Goal: Task Accomplishment & Management: Use online tool/utility

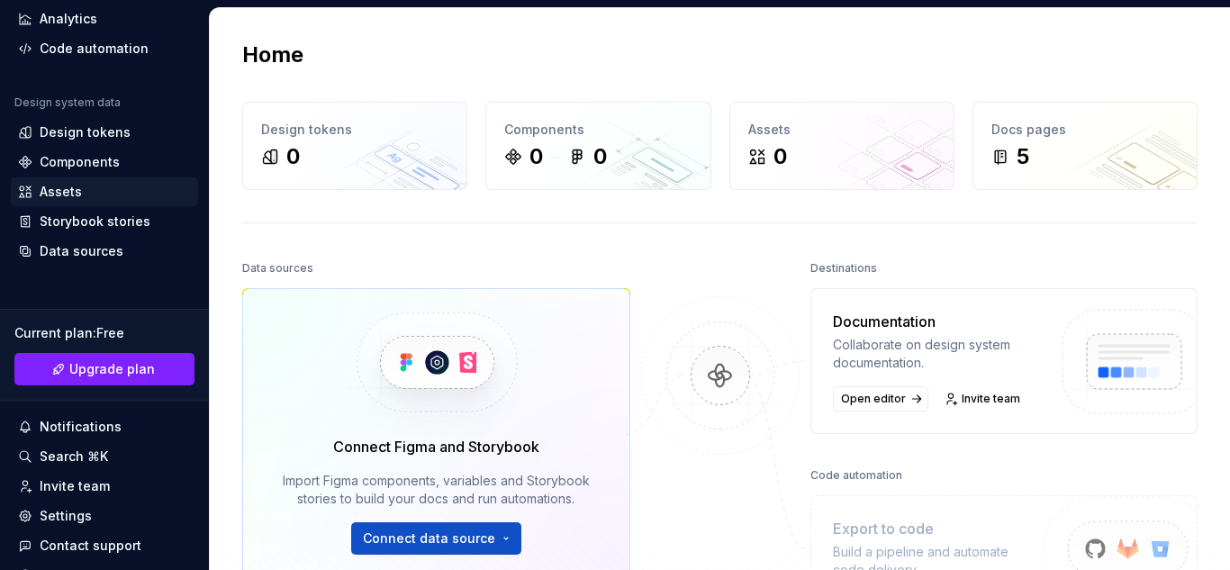
scroll to position [206, 0]
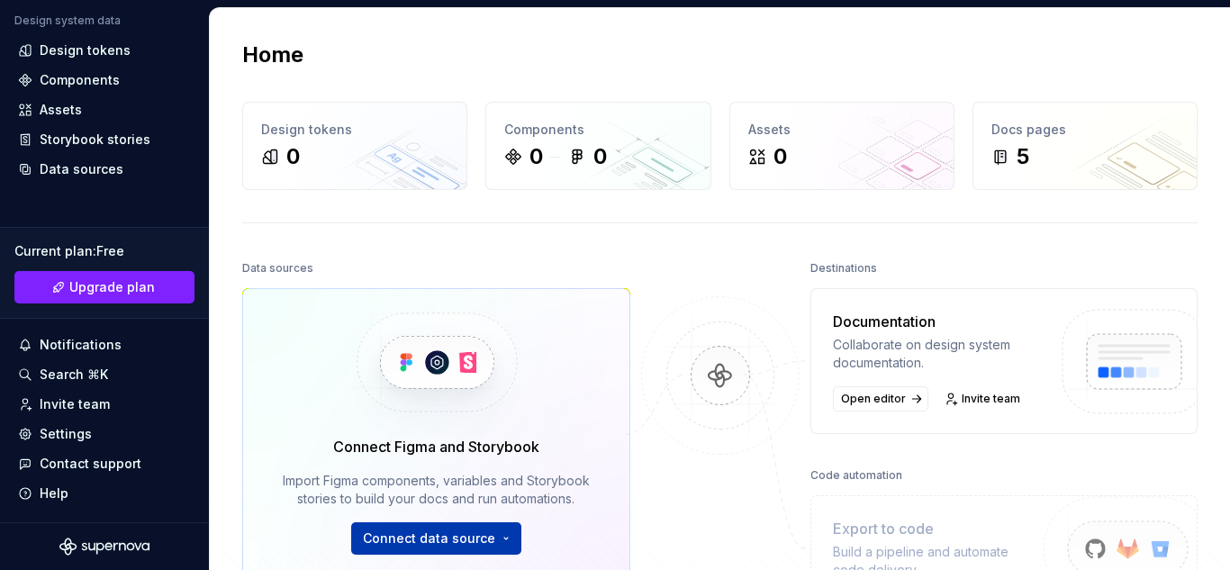
click at [436, 533] on html "F capital heart N Home Documentation Analytics Code automation Design system da…" at bounding box center [615, 285] width 1230 height 570
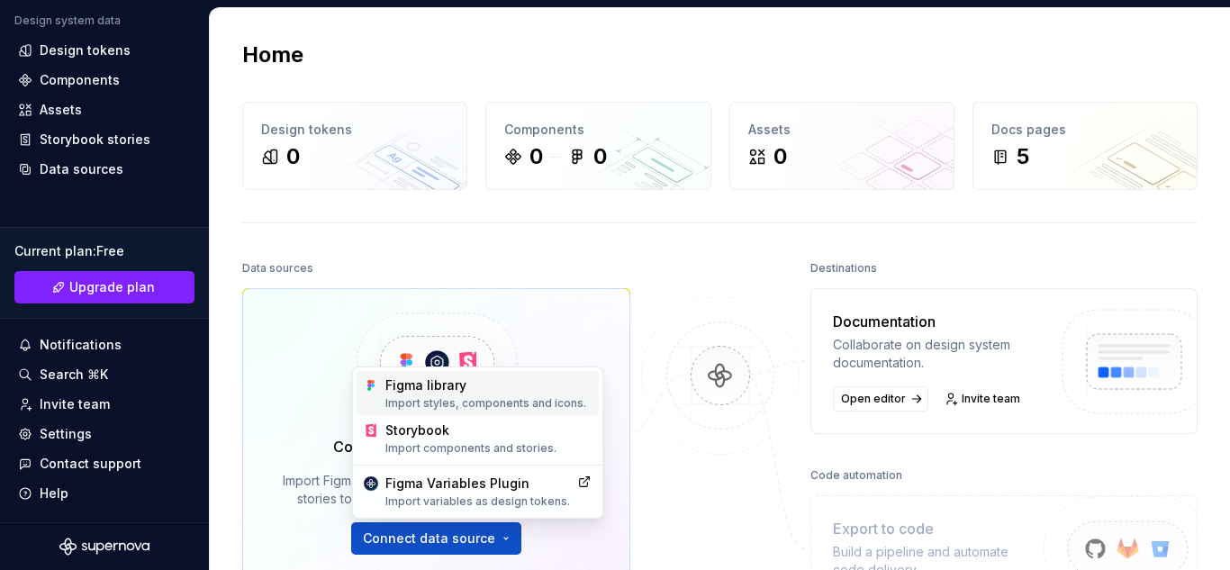
click at [460, 399] on div "Import styles, components and icons." at bounding box center [488, 403] width 206 height 14
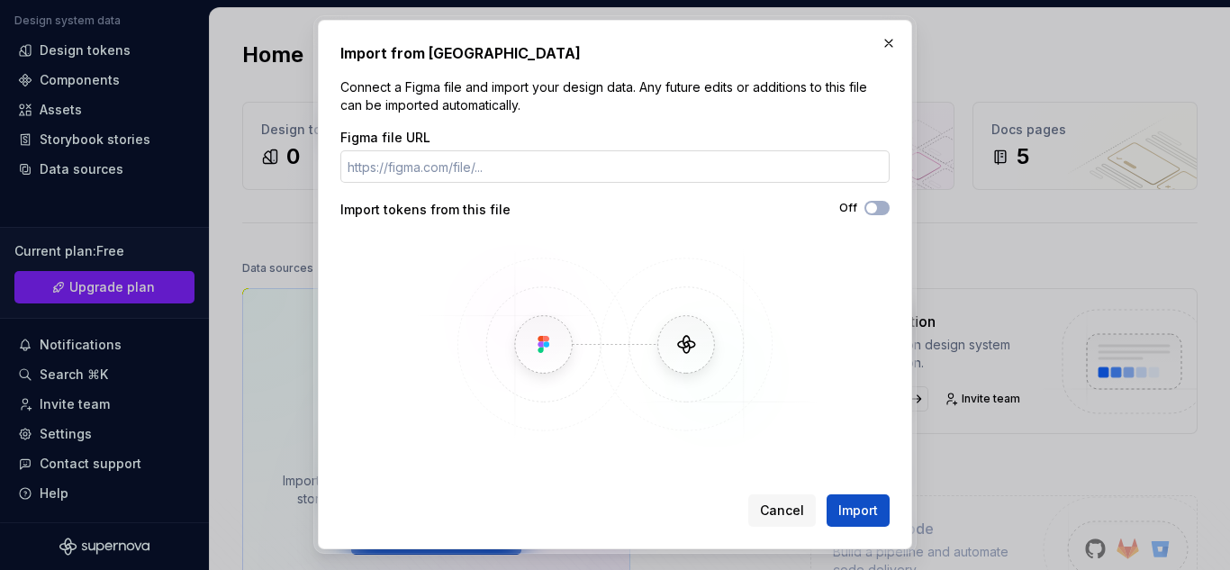
click at [486, 180] on input "Figma file URL" at bounding box center [614, 166] width 549 height 32
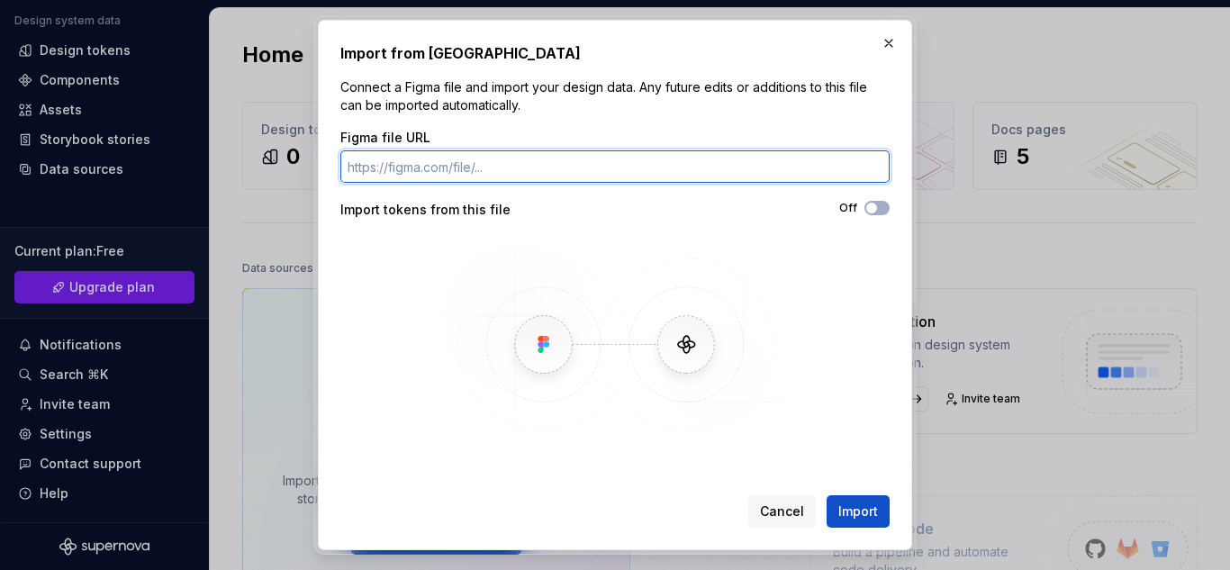
paste input "[URL][DOMAIN_NAME]"
type input "[URL][DOMAIN_NAME]"
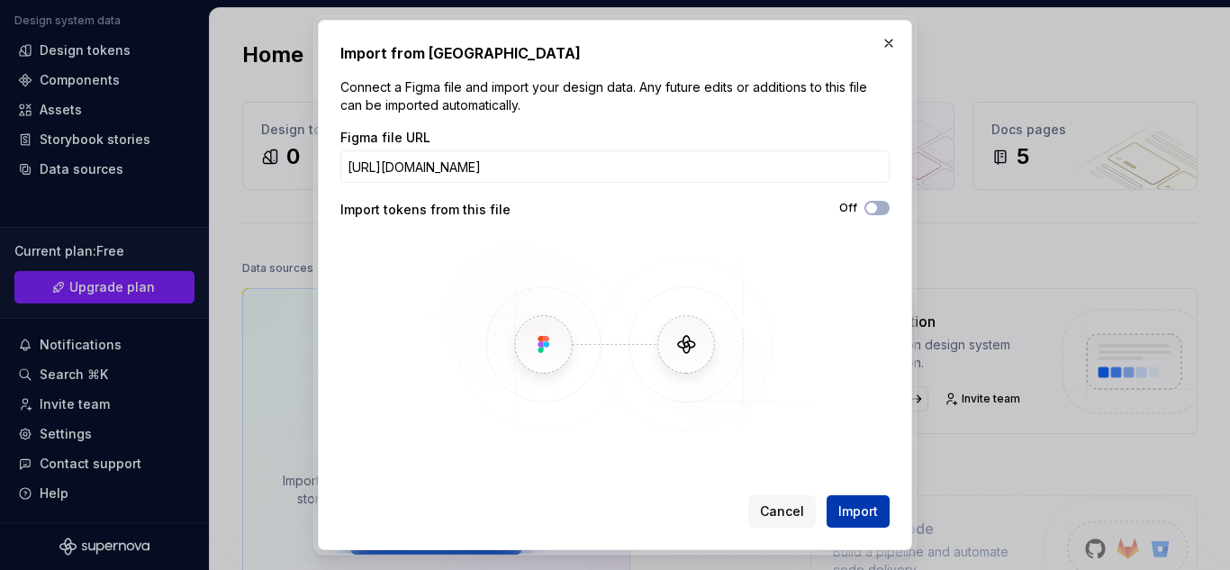
click at [868, 506] on span "Import" at bounding box center [858, 511] width 40 height 18
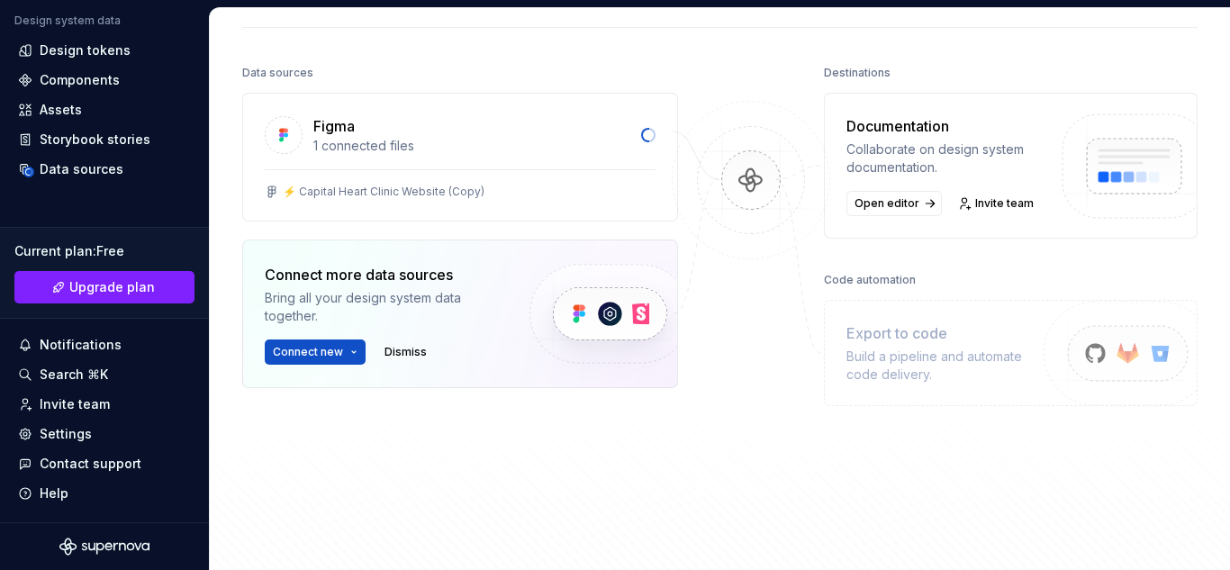
scroll to position [180, 0]
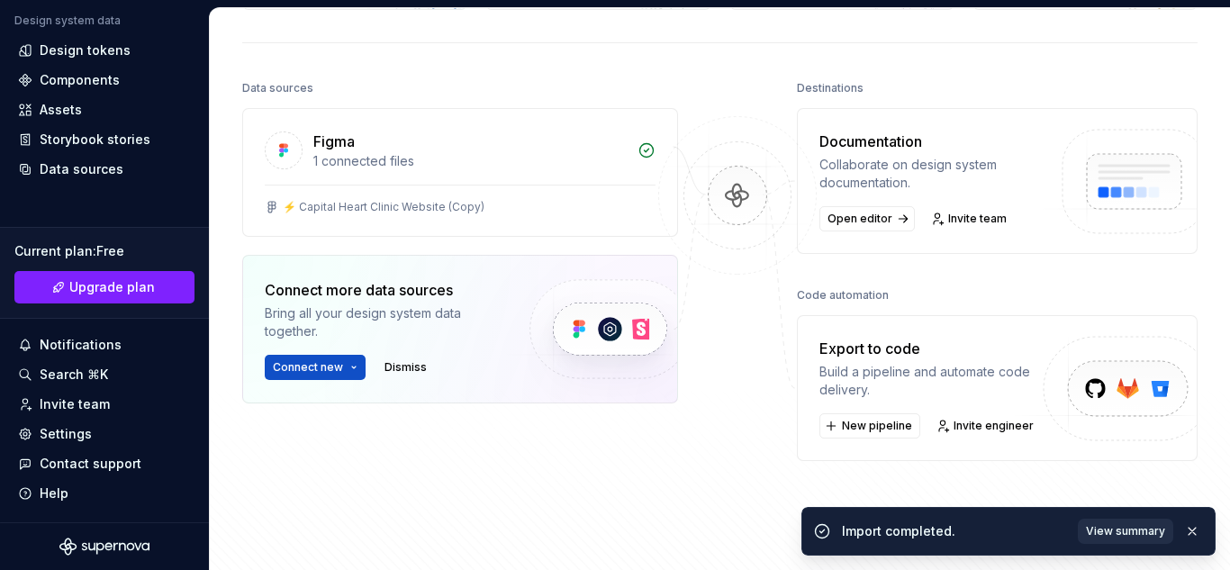
click at [1099, 527] on span "View summary" at bounding box center [1125, 531] width 79 height 14
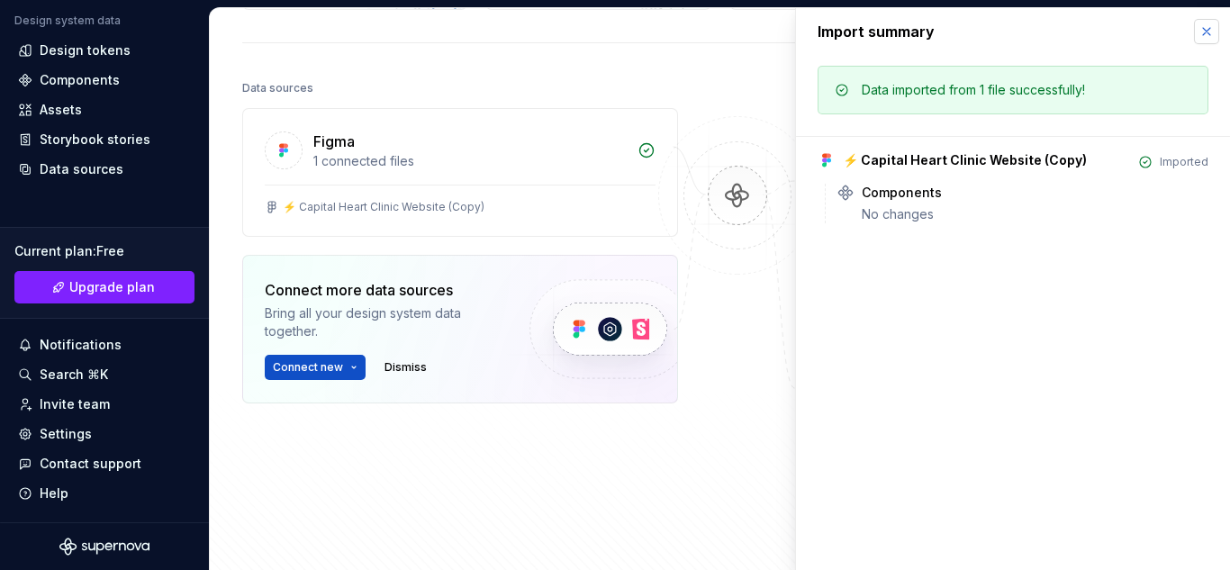
click at [1217, 36] on button "button" at bounding box center [1206, 31] width 25 height 25
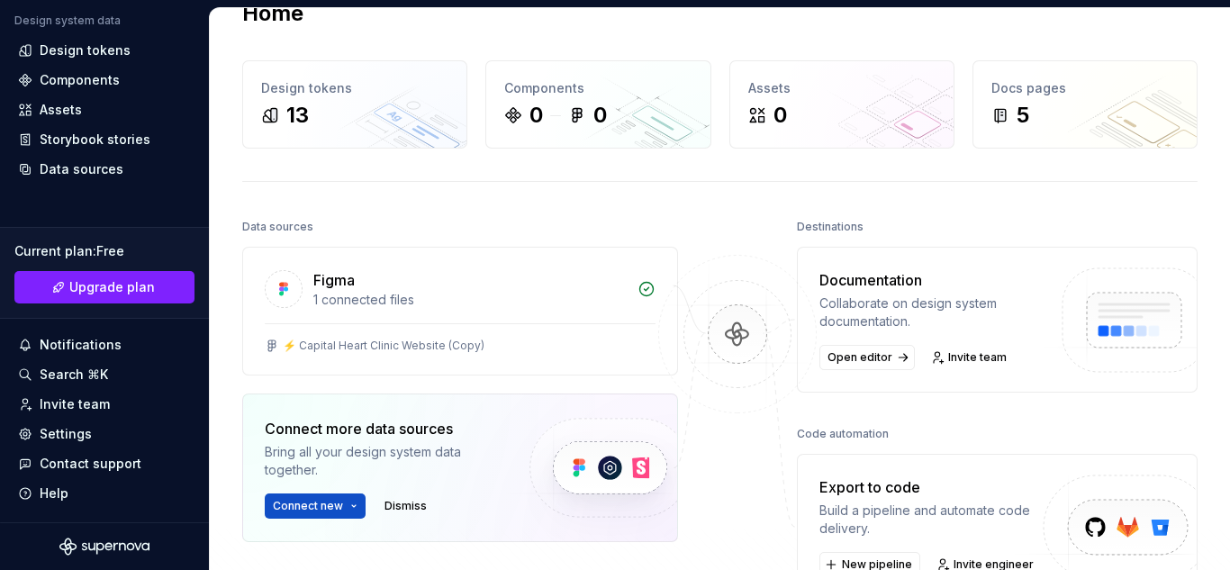
scroll to position [0, 0]
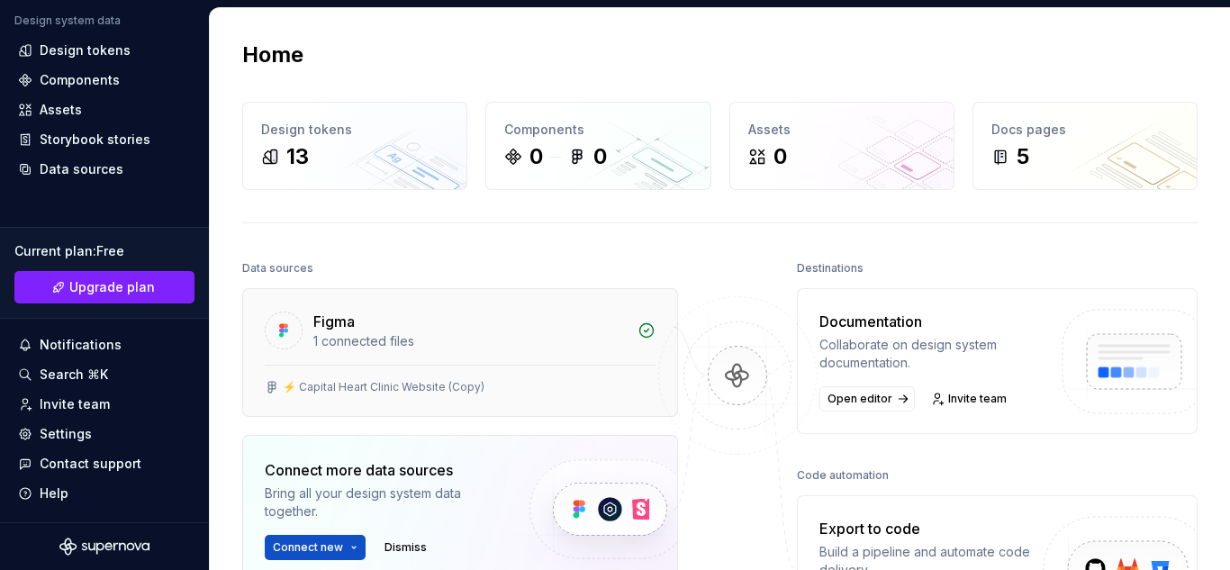
click at [488, 342] on div "1 connected files" at bounding box center [469, 341] width 313 height 18
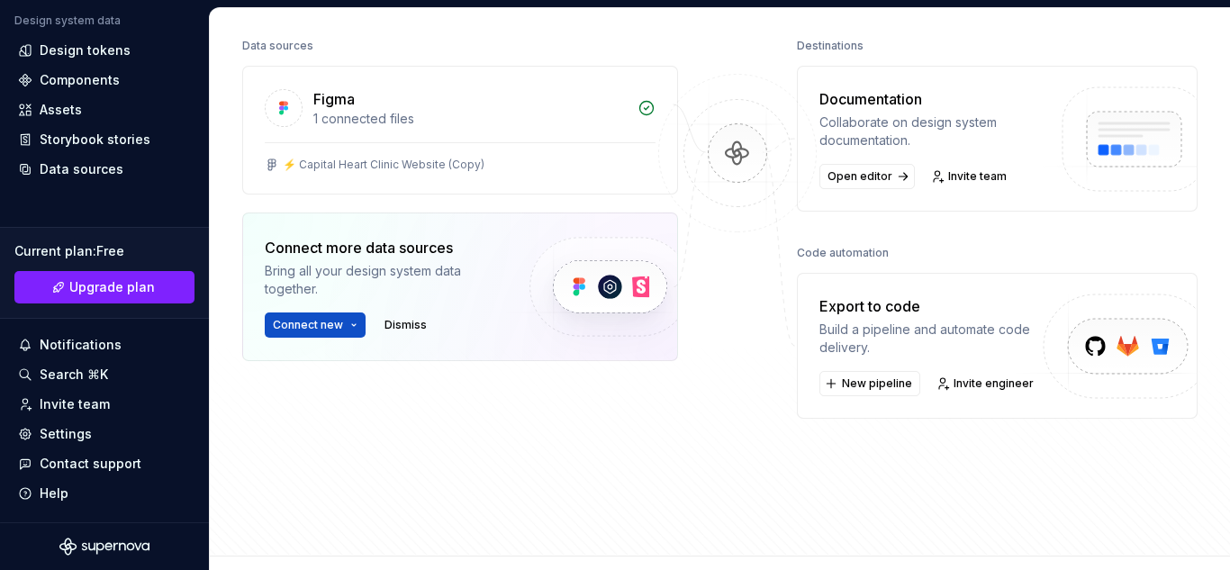
scroll to position [180, 0]
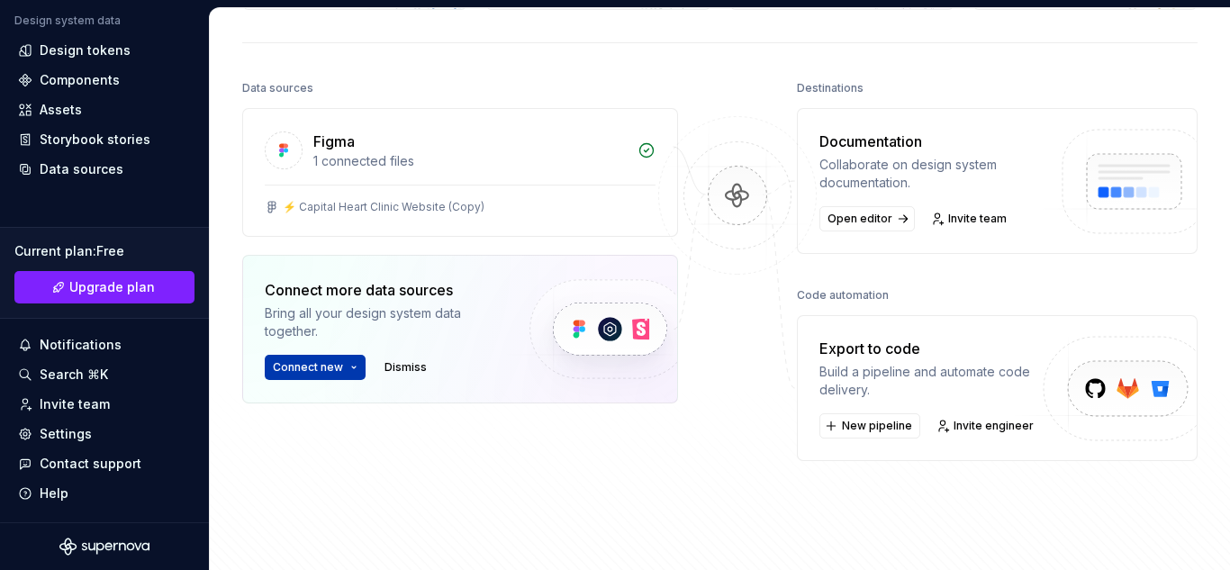
click at [356, 367] on html "F capital heart N Home Documentation Analytics Code automation Design system da…" at bounding box center [615, 285] width 1230 height 570
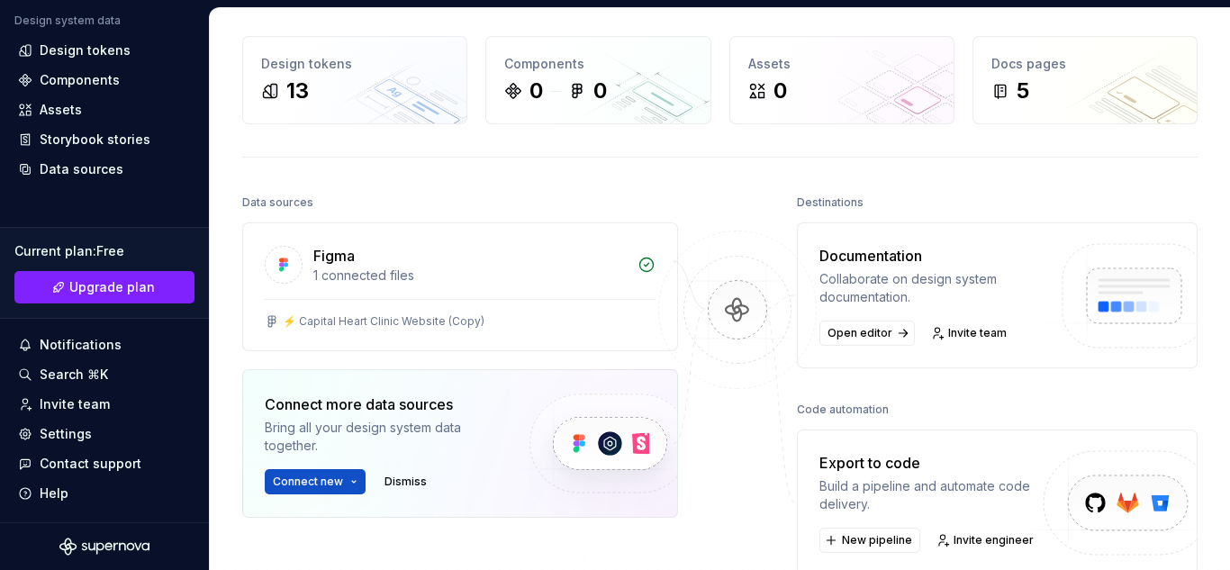
scroll to position [0, 0]
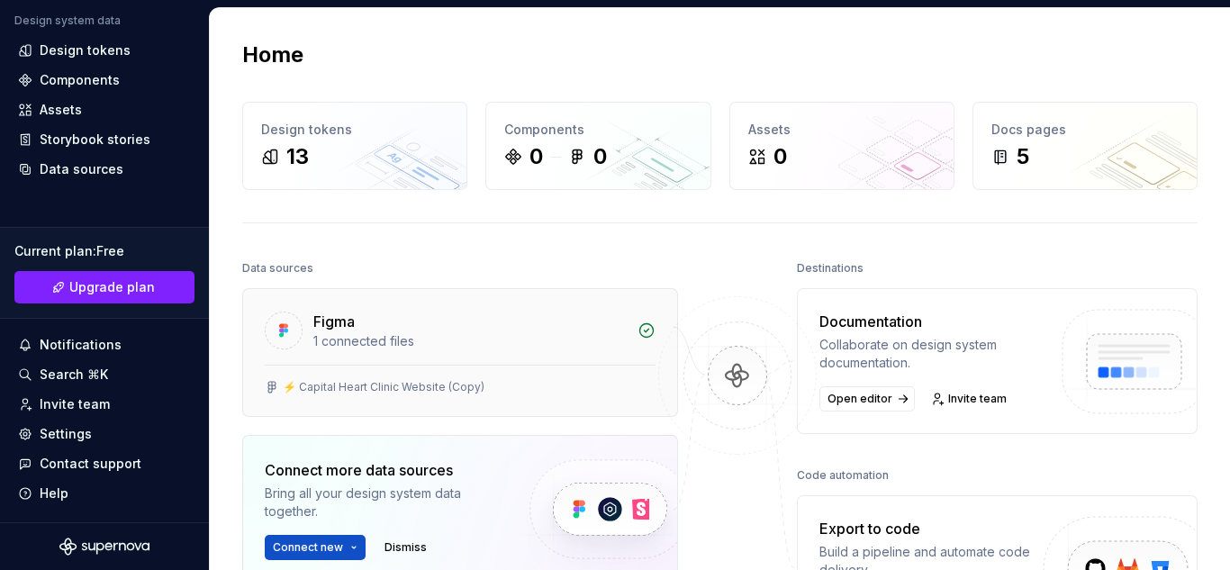
click at [476, 383] on div "⚡️ Capital Heart Clinic Website (Copy)" at bounding box center [384, 387] width 202 height 14
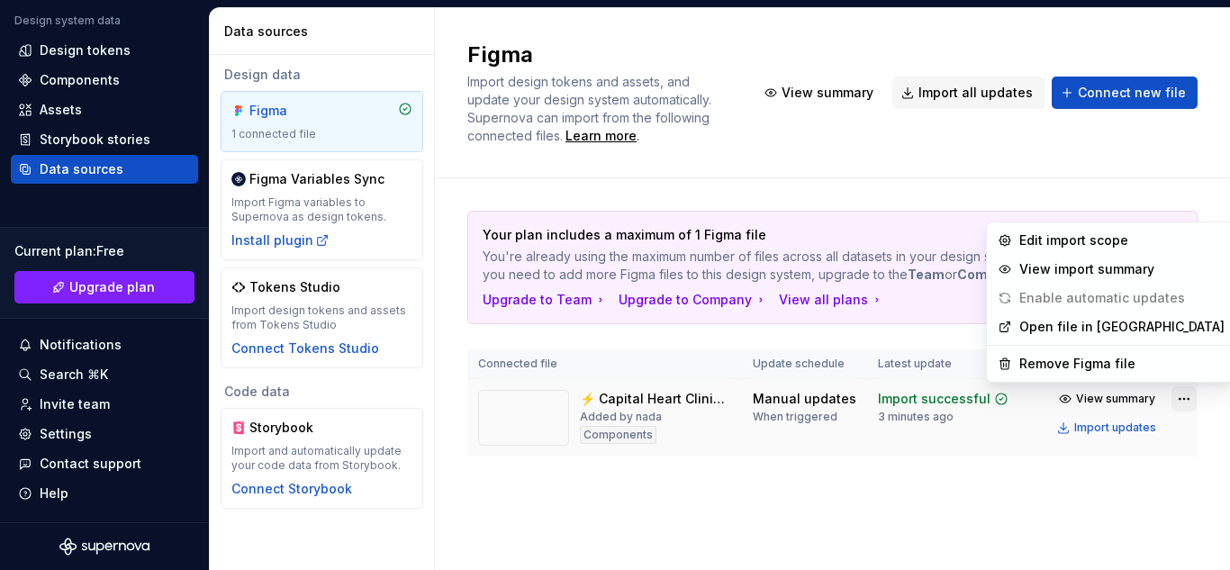
click at [1166, 403] on html "F capital heart N Home Documentation Analytics Code automation Design system da…" at bounding box center [615, 285] width 1230 height 570
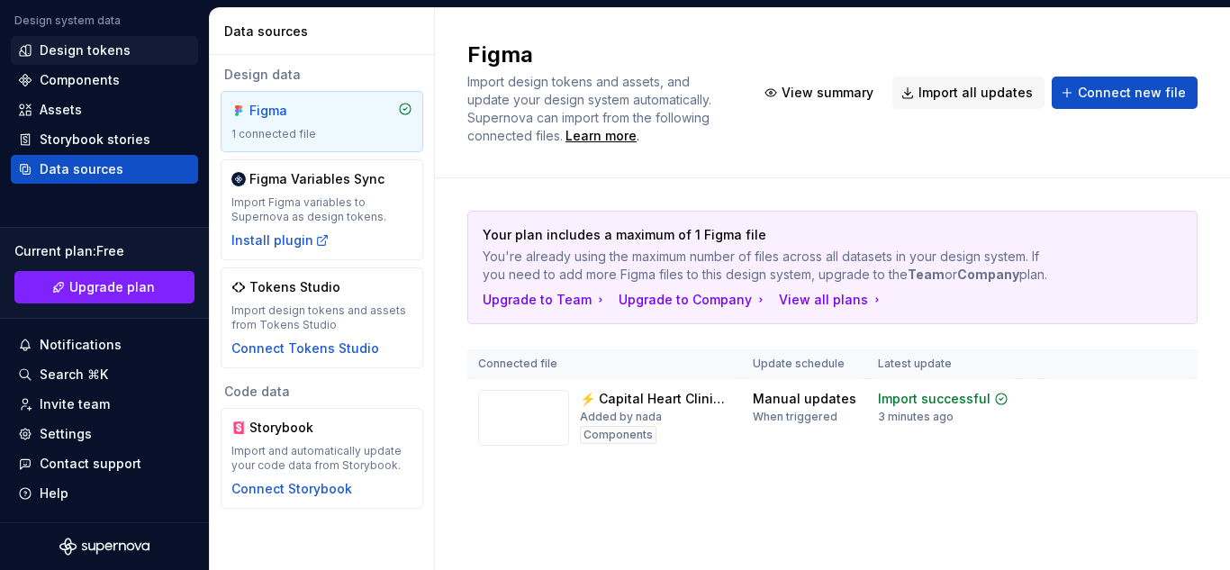
click at [95, 49] on div "Design tokens" at bounding box center [85, 50] width 91 height 18
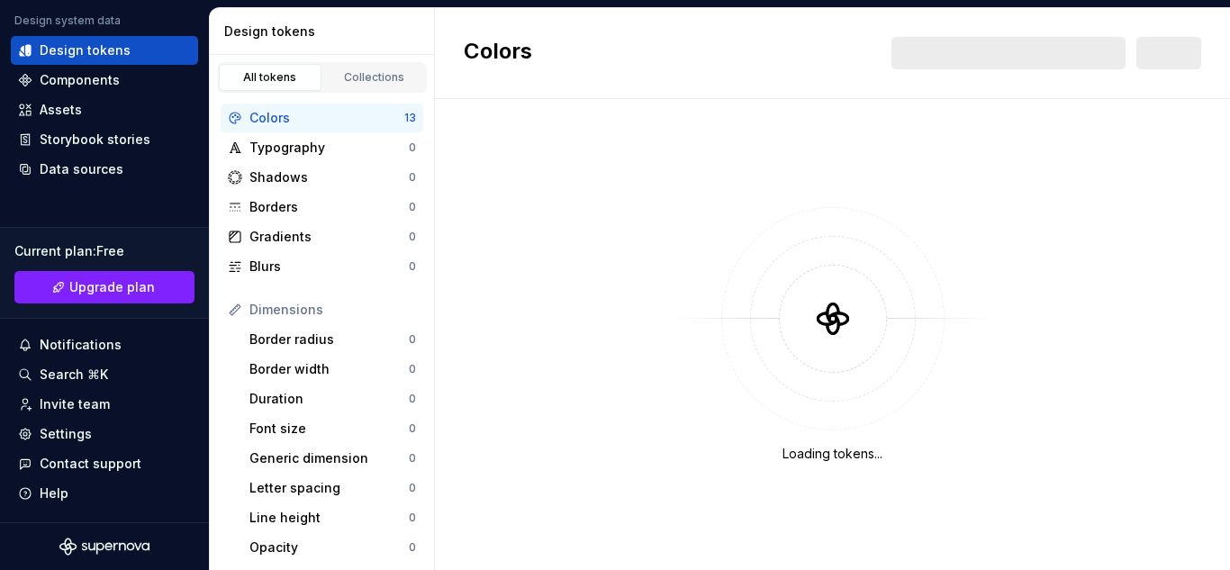
click at [127, 545] on icon "Supernova Logo" at bounding box center [131, 547] width 8 height 8
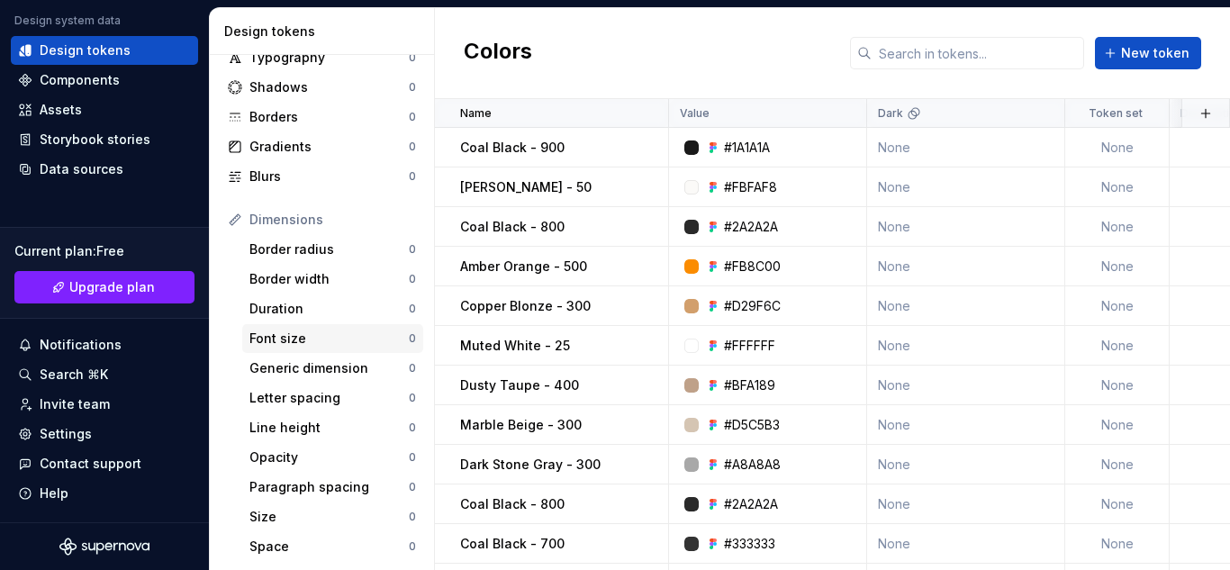
scroll to position [416, 0]
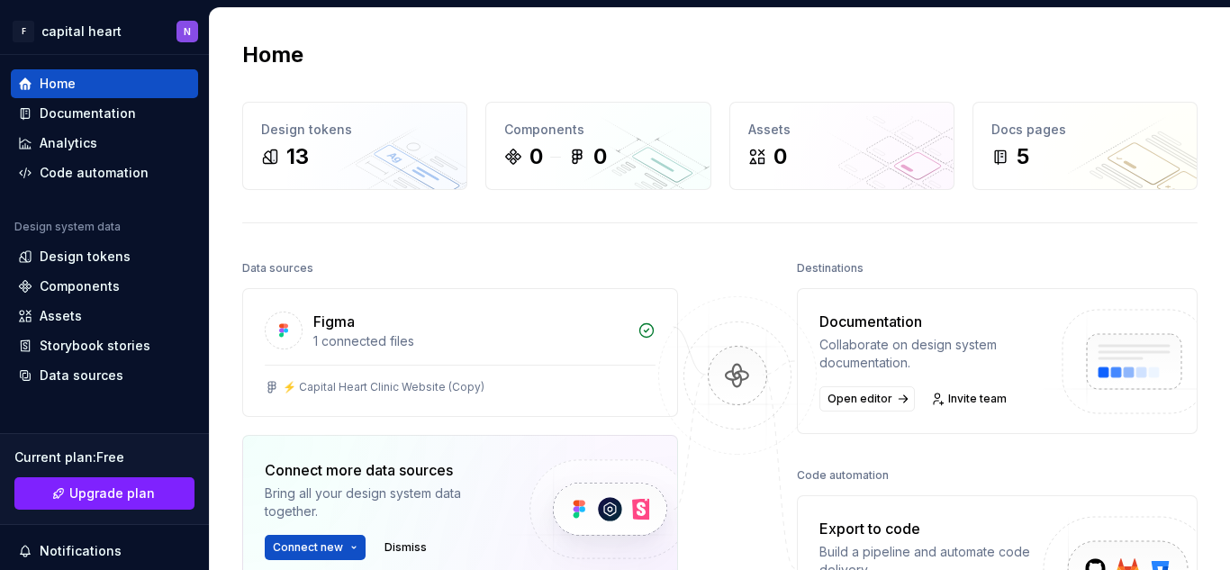
scroll to position [270, 0]
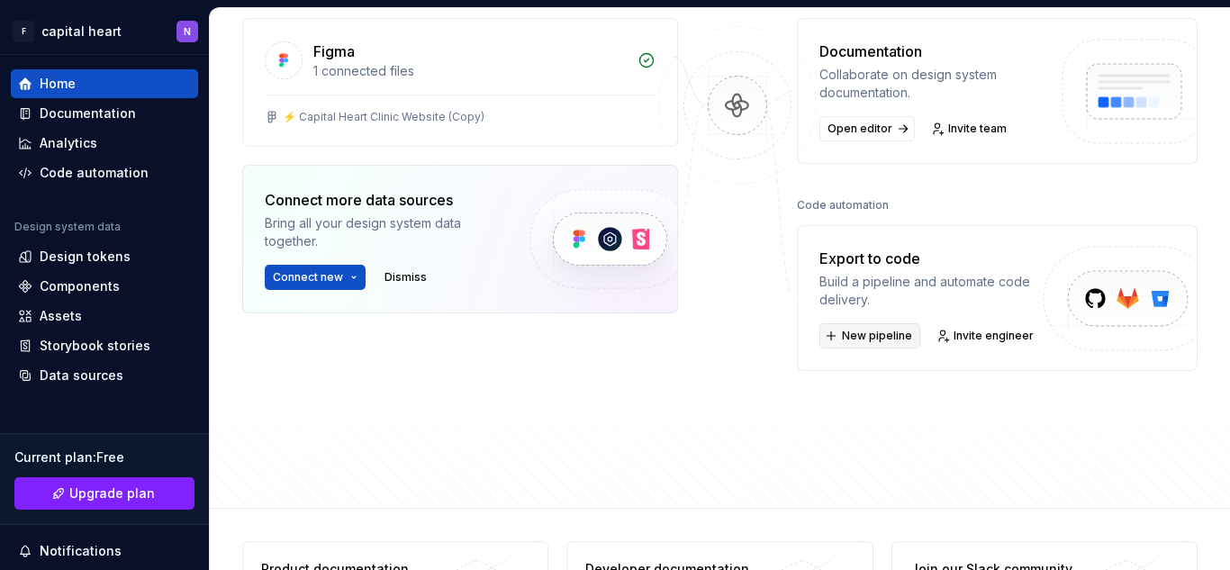
click at [874, 340] on span "New pipeline" at bounding box center [877, 336] width 70 height 14
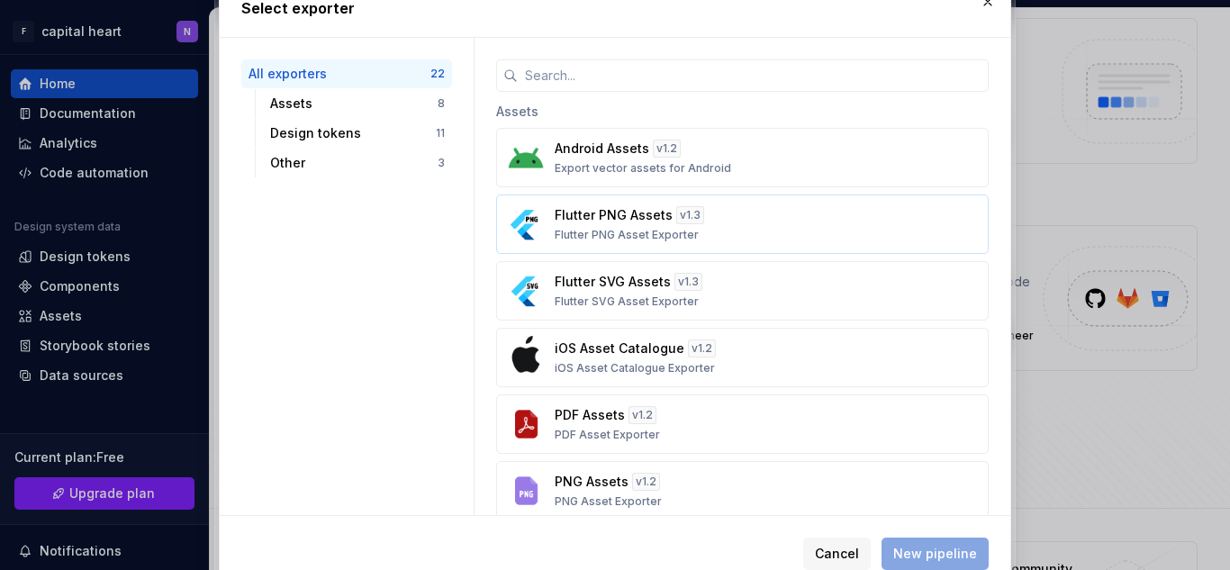
click at [670, 238] on p "Flutter PNG Asset Exporter" at bounding box center [627, 235] width 144 height 14
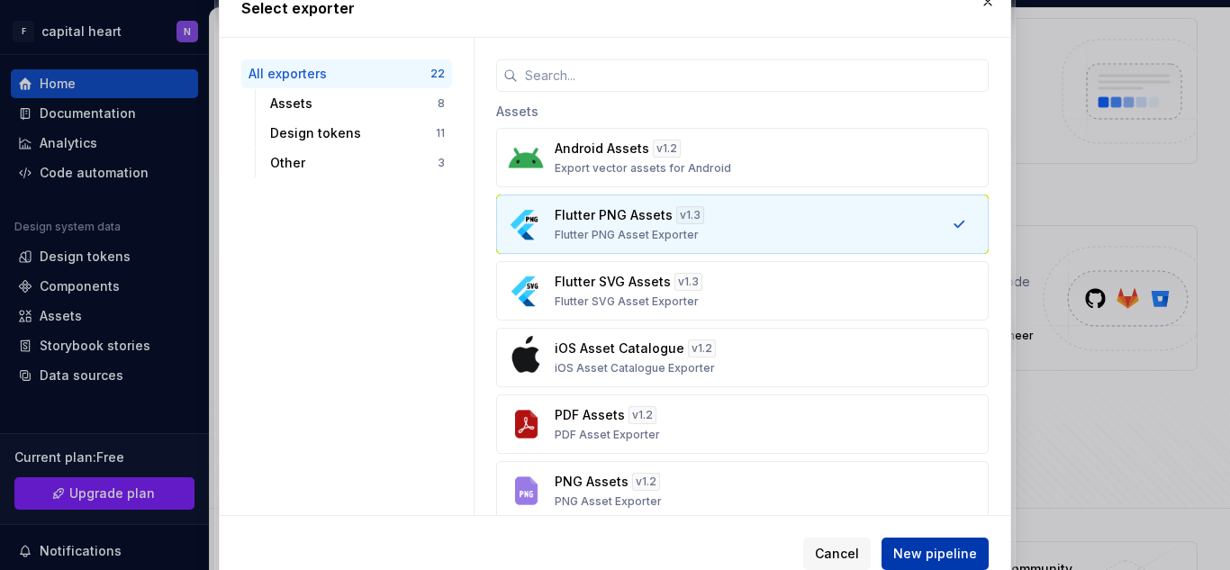
click at [916, 556] on span "New pipeline" at bounding box center [935, 554] width 84 height 18
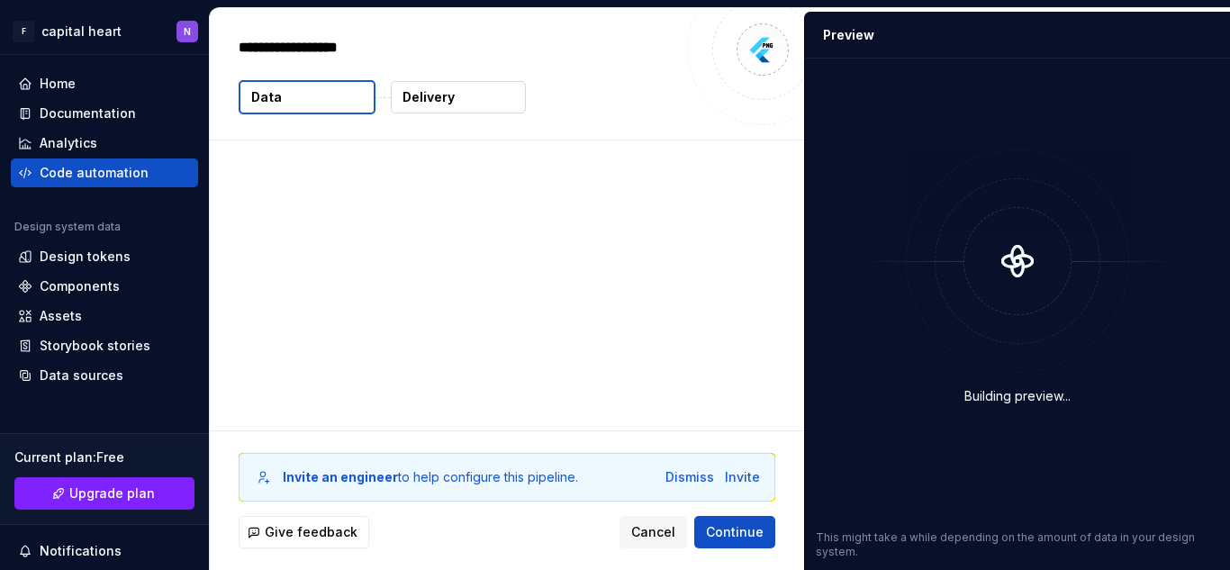
type textarea "*"
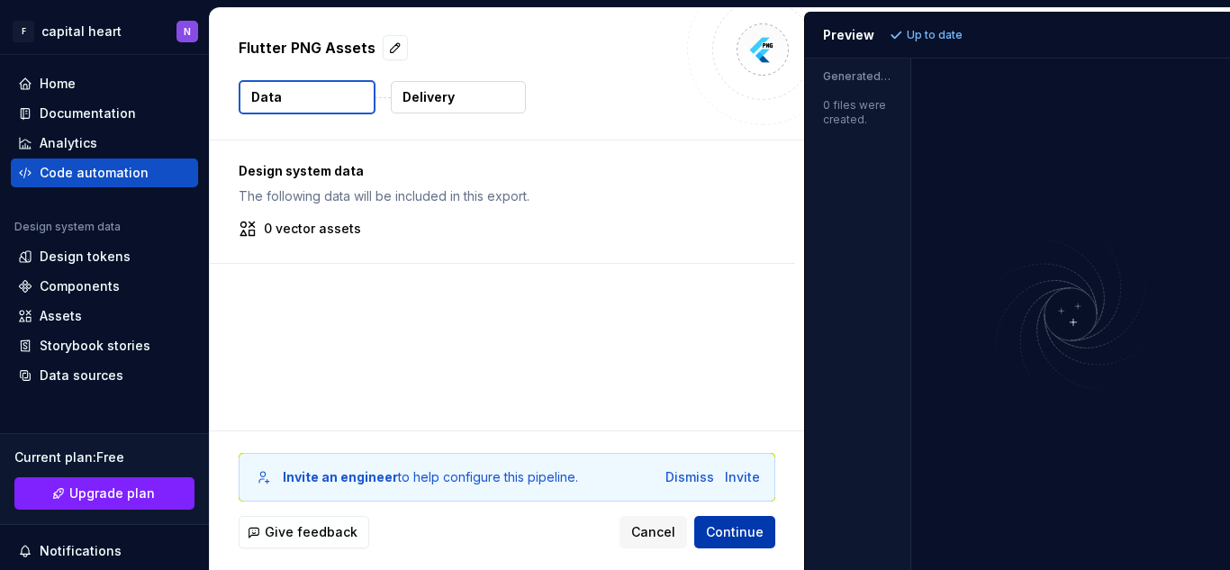
click at [736, 531] on span "Continue" at bounding box center [735, 532] width 58 height 18
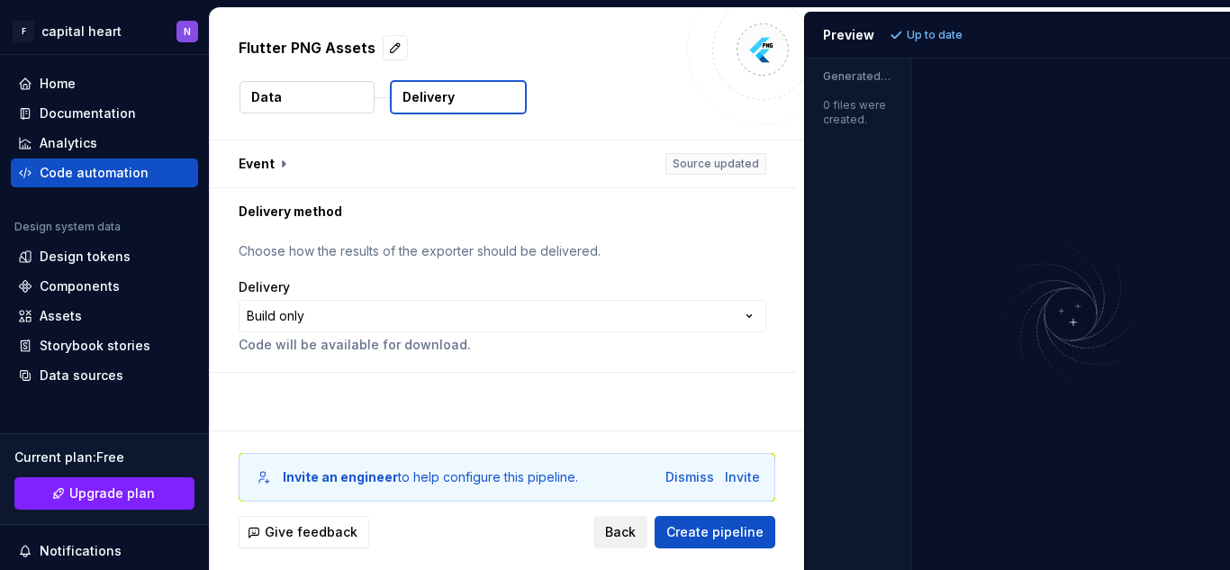
click at [636, 539] on span "Back" at bounding box center [620, 532] width 31 height 18
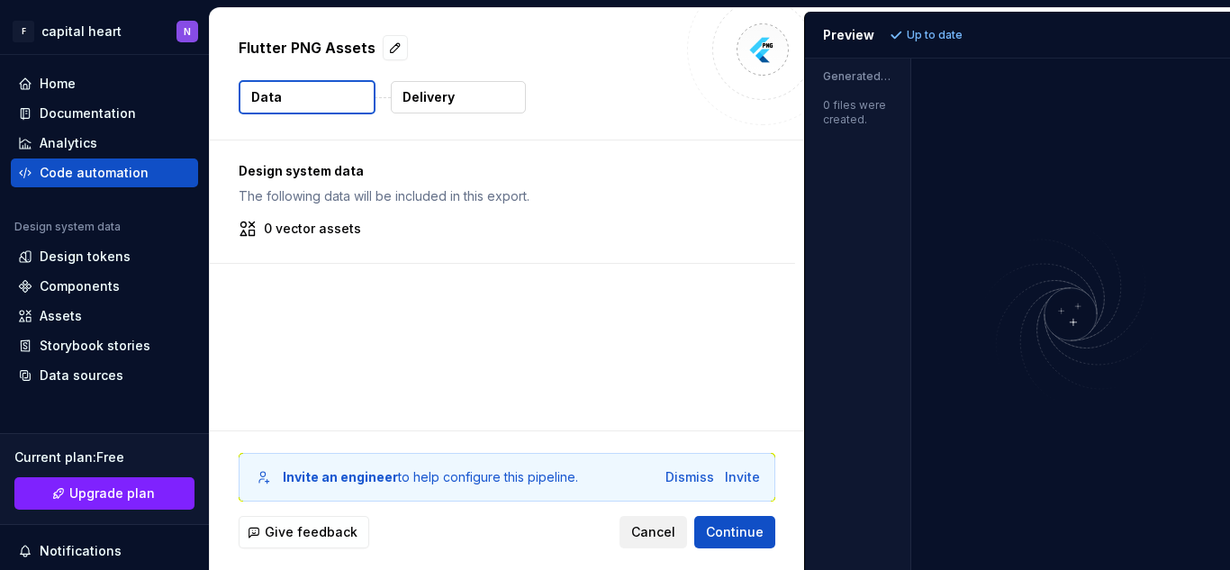
click at [639, 539] on span "Cancel" at bounding box center [653, 532] width 44 height 18
click at [648, 539] on span "Cancel" at bounding box center [653, 532] width 44 height 18
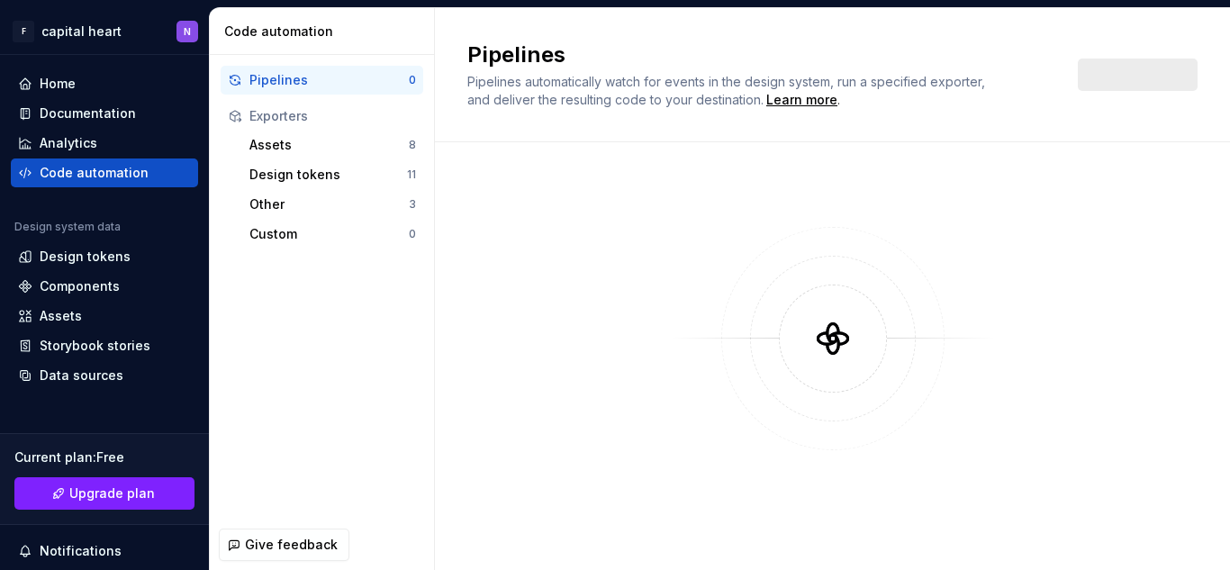
click at [657, 532] on div at bounding box center [832, 356] width 730 height 428
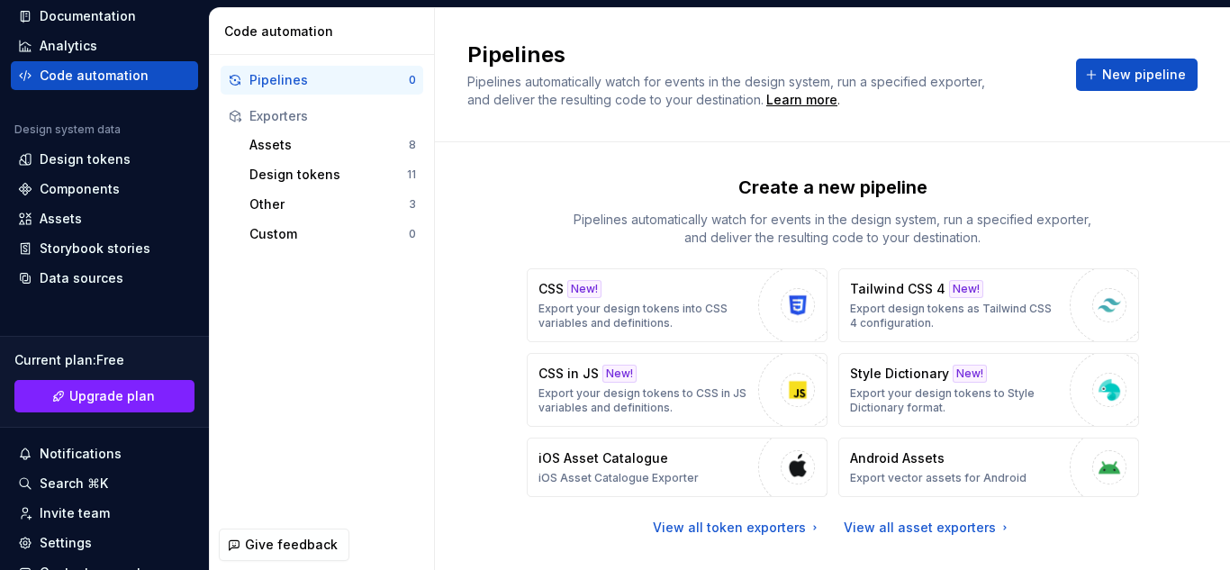
scroll to position [206, 0]
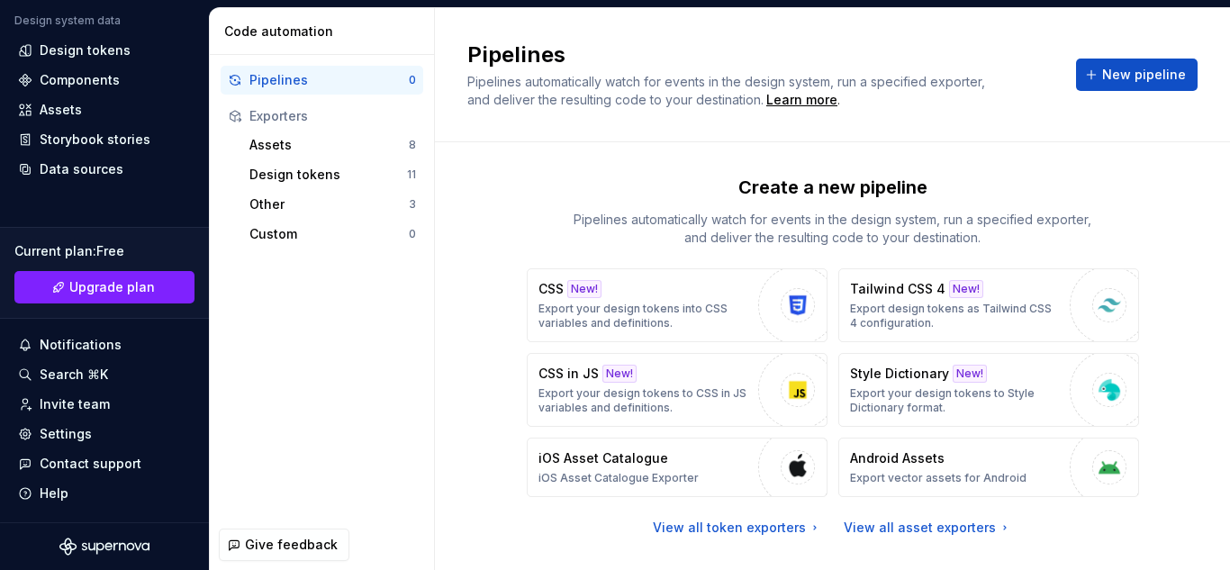
click at [102, 555] on icon "Supernova Logo" at bounding box center [104, 546] width 90 height 18
